Goal: Information Seeking & Learning: Learn about a topic

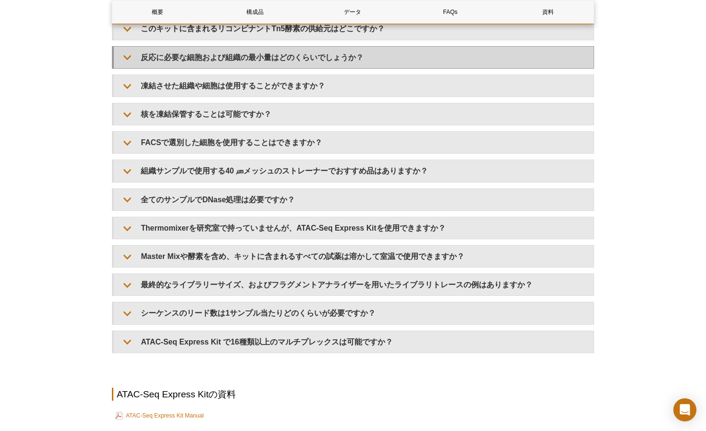
scroll to position [1987, 0]
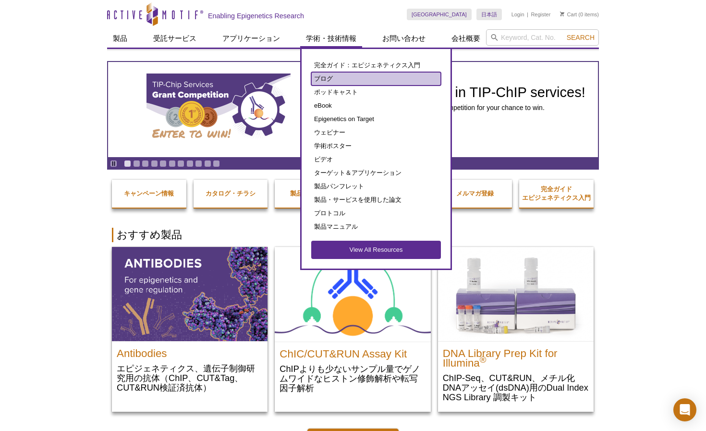
click at [322, 76] on link "ブログ" at bounding box center [376, 78] width 130 height 13
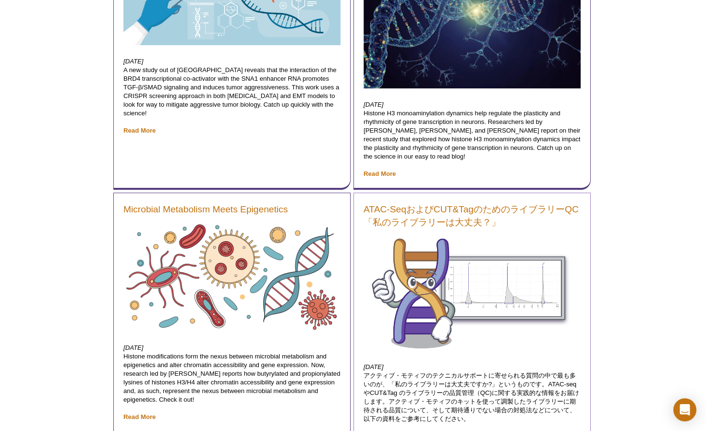
scroll to position [960, 0]
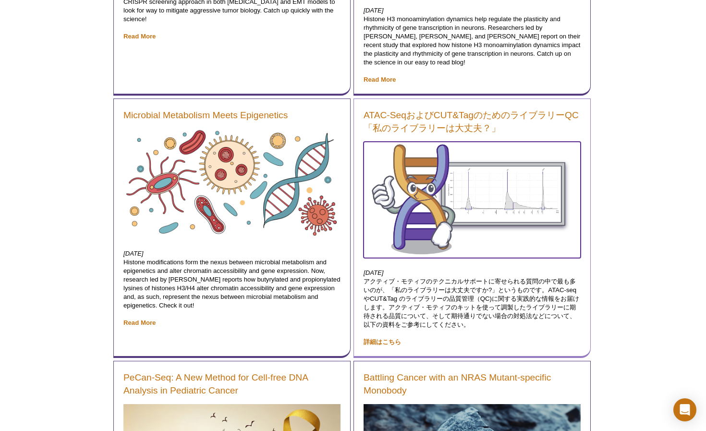
click at [483, 207] on img at bounding box center [471, 199] width 217 height 115
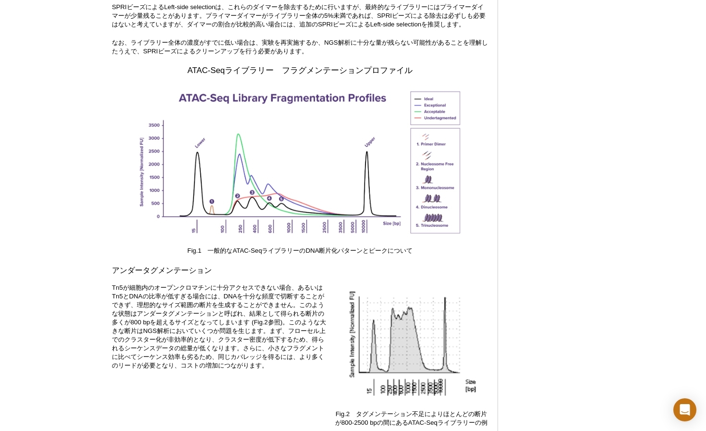
scroll to position [1316, 0]
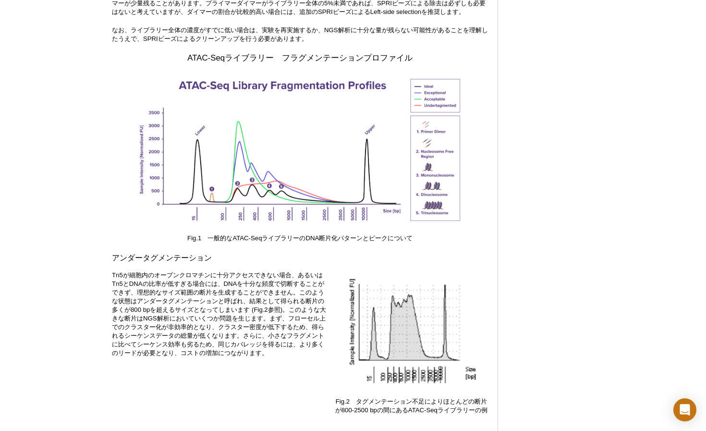
drag, startPoint x: 535, startPoint y: 76, endPoint x: 506, endPoint y: 5, distance: 76.4
